Goal: Task Accomplishment & Management: Use online tool/utility

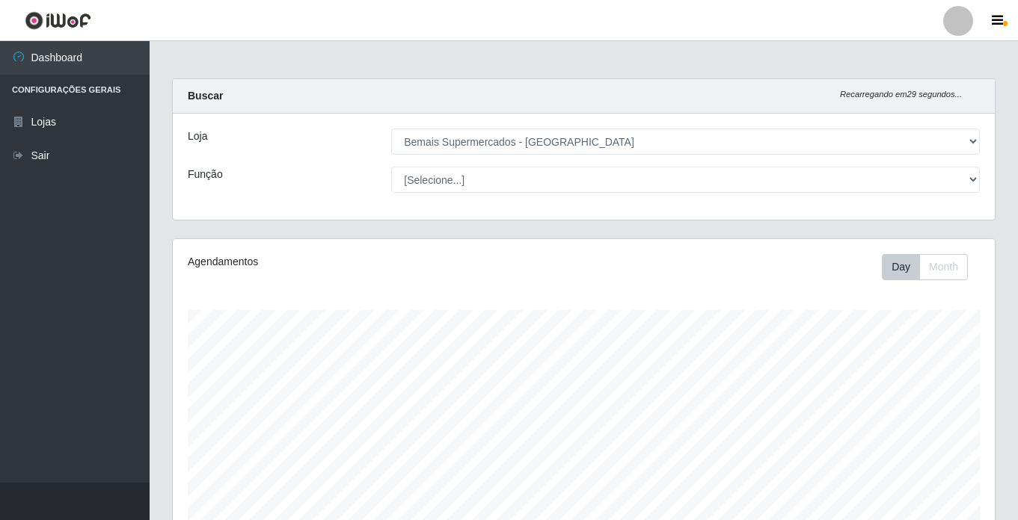
select select "250"
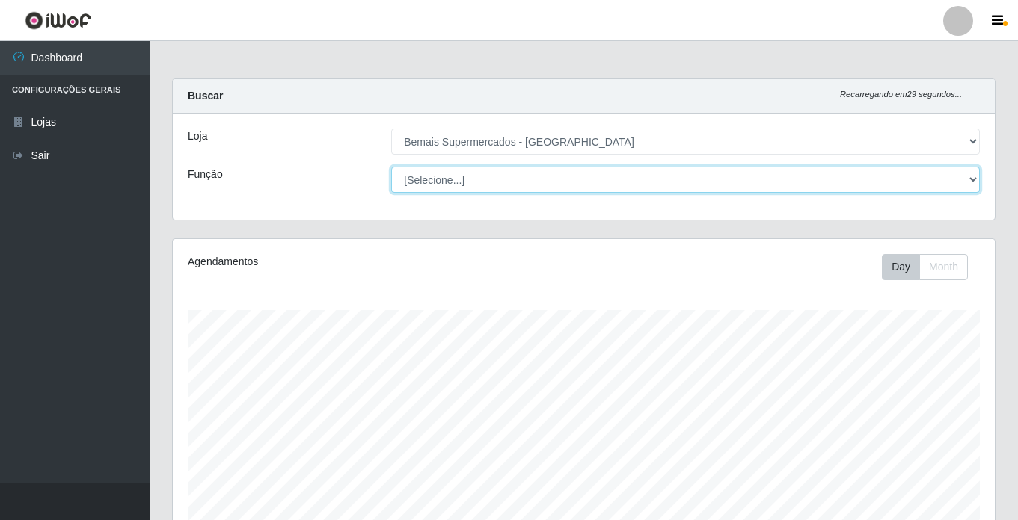
click at [449, 179] on select "[Selecione...] ASG ASG + ASG ++ Auxiliar de Estacionamento Auxiliar de Estacion…" at bounding box center [685, 180] width 589 height 26
click at [391, 167] on select "[Selecione...] ASG ASG + ASG ++ Auxiliar de Estacionamento Auxiliar de Estacion…" at bounding box center [685, 180] width 589 height 26
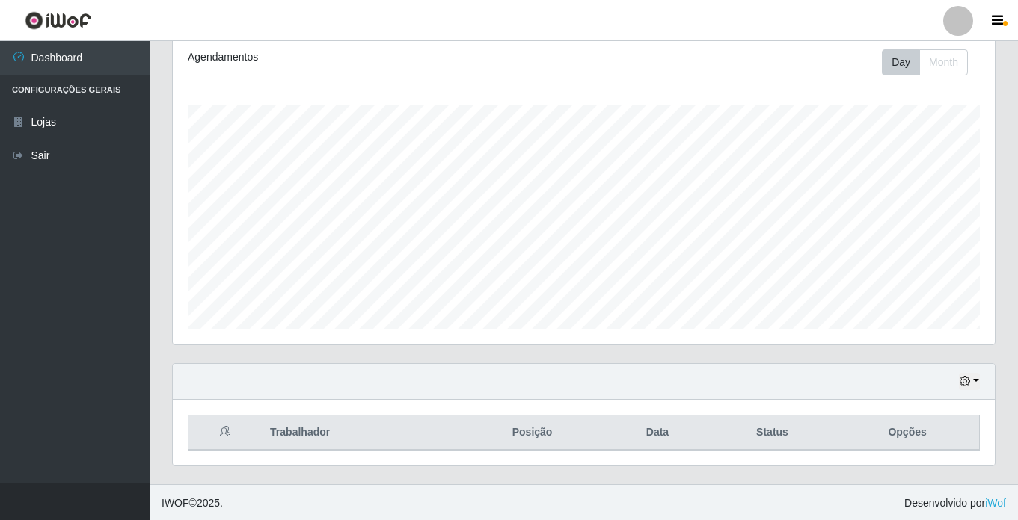
scroll to position [206, 0]
click at [968, 381] on icon "button" at bounding box center [964, 380] width 10 height 10
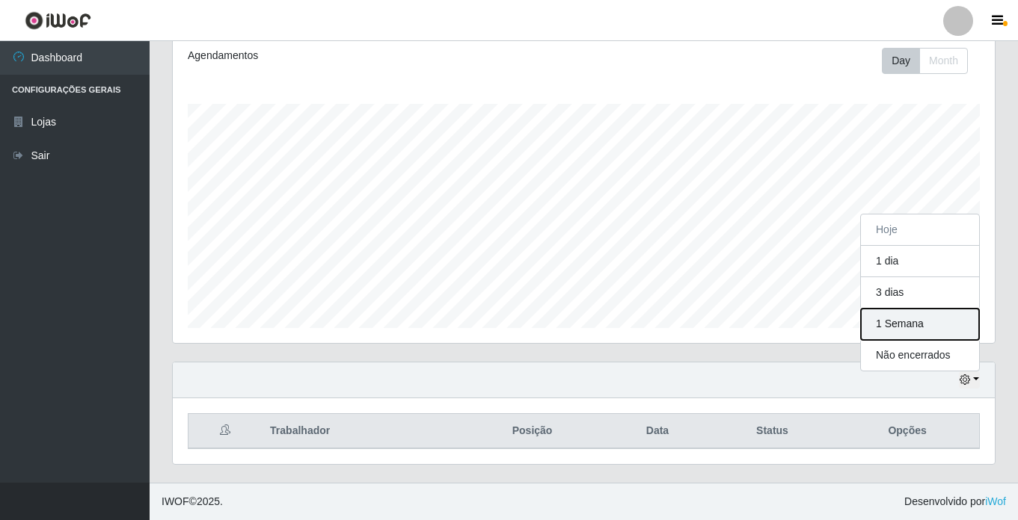
click at [908, 328] on button "1 Semana" at bounding box center [920, 324] width 118 height 31
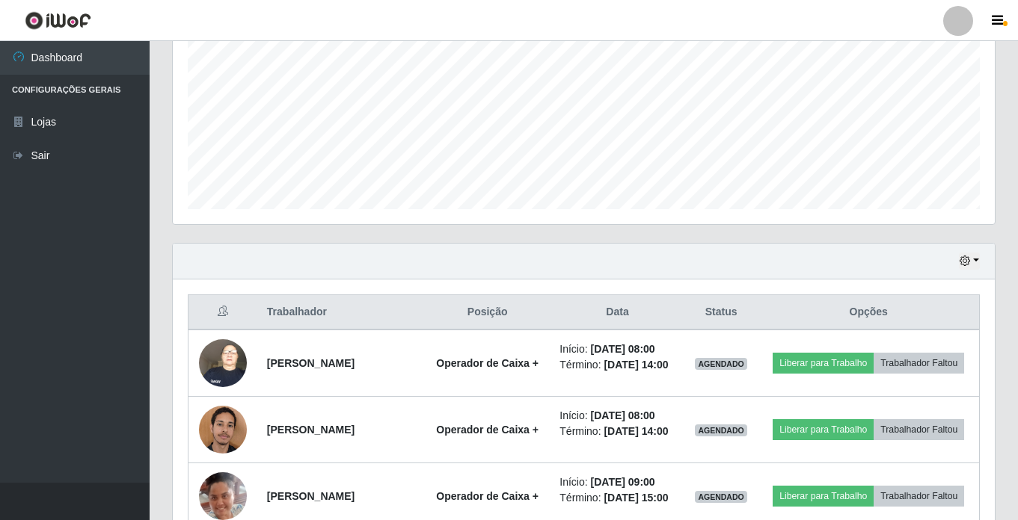
scroll to position [299, 0]
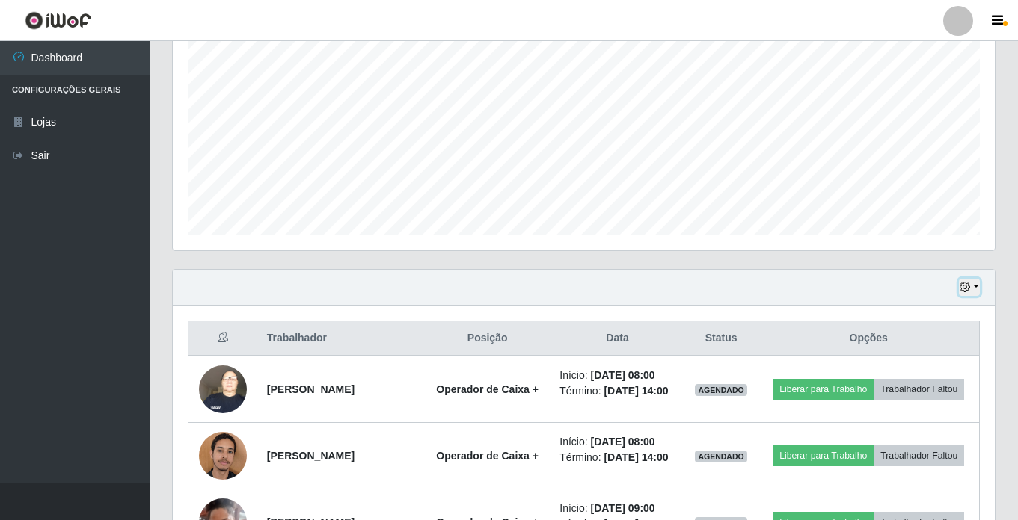
click at [967, 289] on icon "button" at bounding box center [964, 287] width 10 height 10
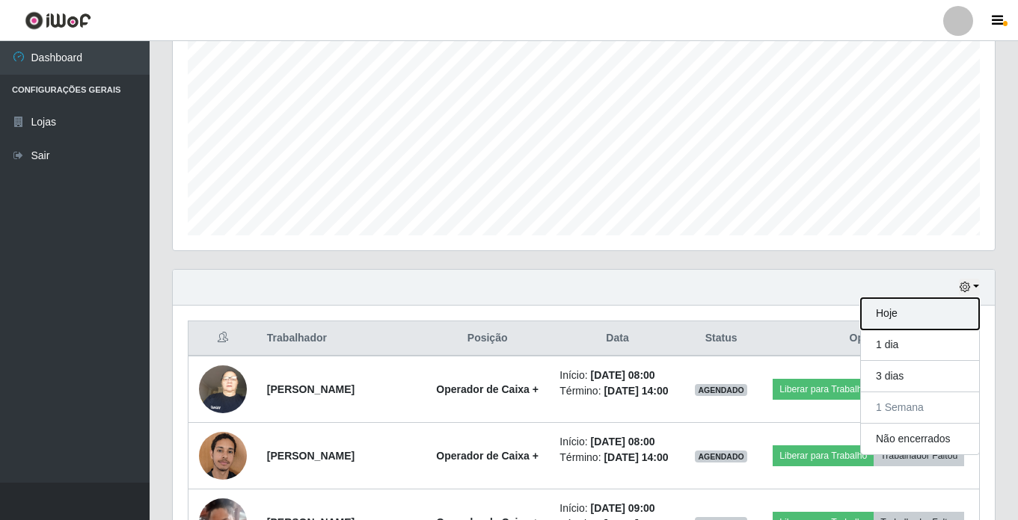
click at [907, 314] on button "Hoje" at bounding box center [920, 313] width 118 height 31
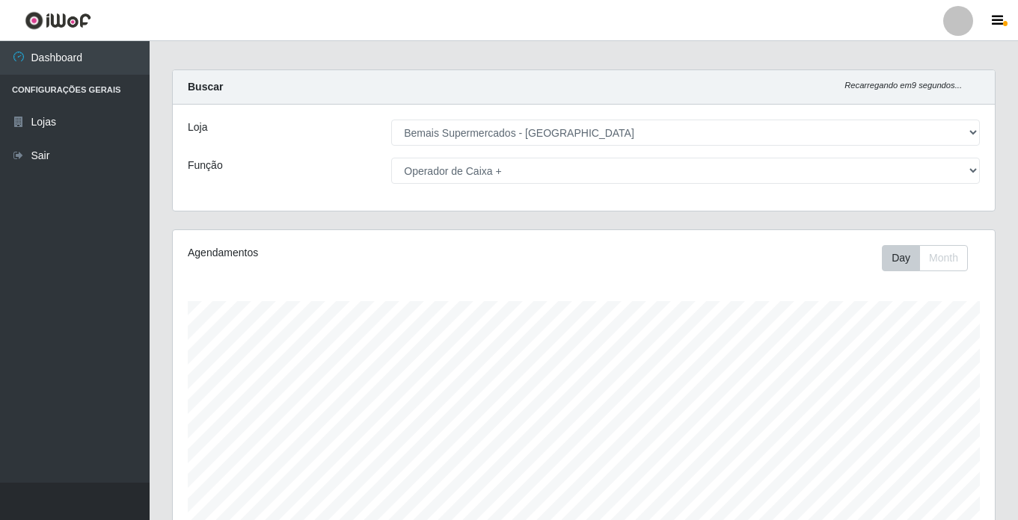
scroll to position [0, 0]
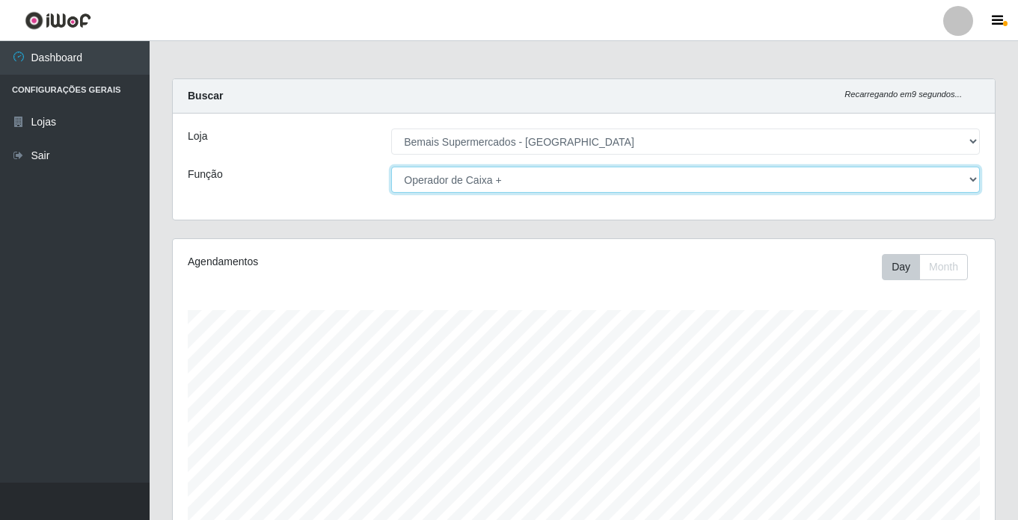
click at [452, 179] on select "[Selecione...] ASG ASG + ASG ++ Auxiliar de Estacionamento Auxiliar de Estacion…" at bounding box center [685, 180] width 589 height 26
select select "[Selecione...]"
click at [391, 167] on select "[Selecione...] ASG ASG + ASG ++ Auxiliar de Estacionamento Auxiliar de Estacion…" at bounding box center [685, 180] width 589 height 26
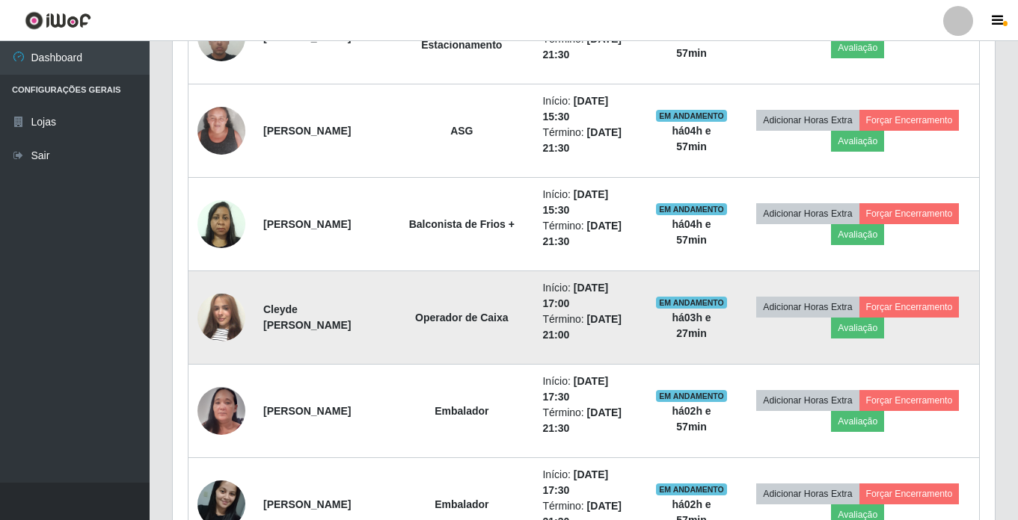
scroll to position [767, 0]
